Goal: Task Accomplishment & Management: Manage account settings

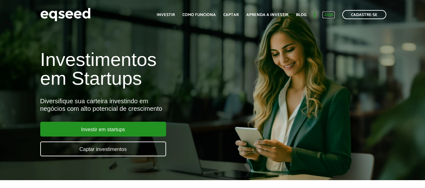
click at [328, 15] on link "Login" at bounding box center [328, 15] width 12 height 4
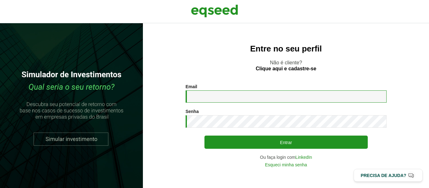
click at [202, 96] on input "Email *" at bounding box center [286, 97] width 201 height 12
type input "**********"
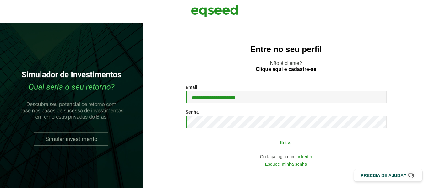
click at [289, 143] on button "Entrar" at bounding box center [286, 142] width 163 height 12
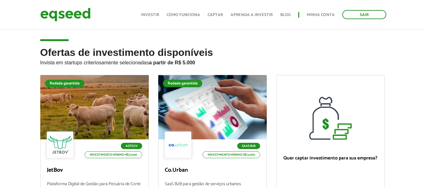
scroll to position [63, 0]
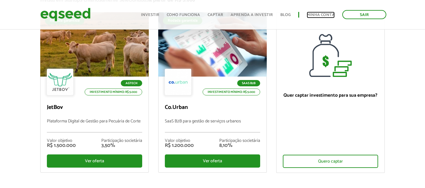
click at [318, 15] on link "Minha conta" at bounding box center [320, 15] width 28 height 4
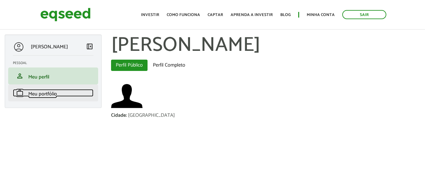
click at [48, 96] on span "Meu portfólio" at bounding box center [42, 94] width 29 height 8
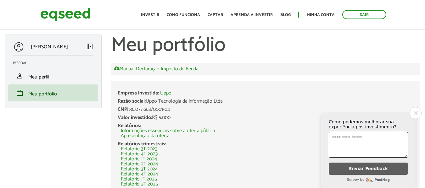
scroll to position [94, 0]
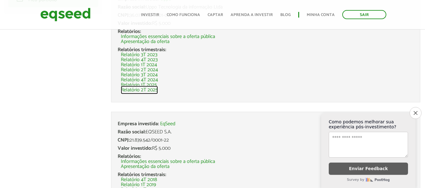
click at [143, 91] on link "Relatório 2T 2025" at bounding box center [139, 90] width 37 height 5
